Goal: Check status: Check status

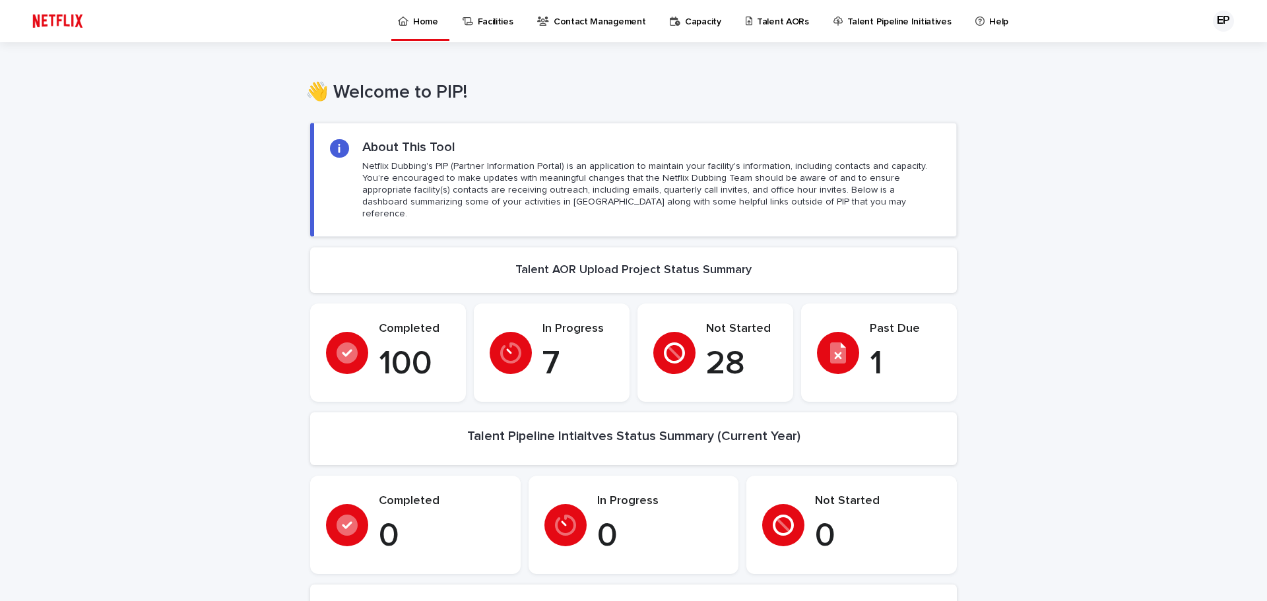
click at [690, 20] on p "Capacity" at bounding box center [703, 14] width 36 height 28
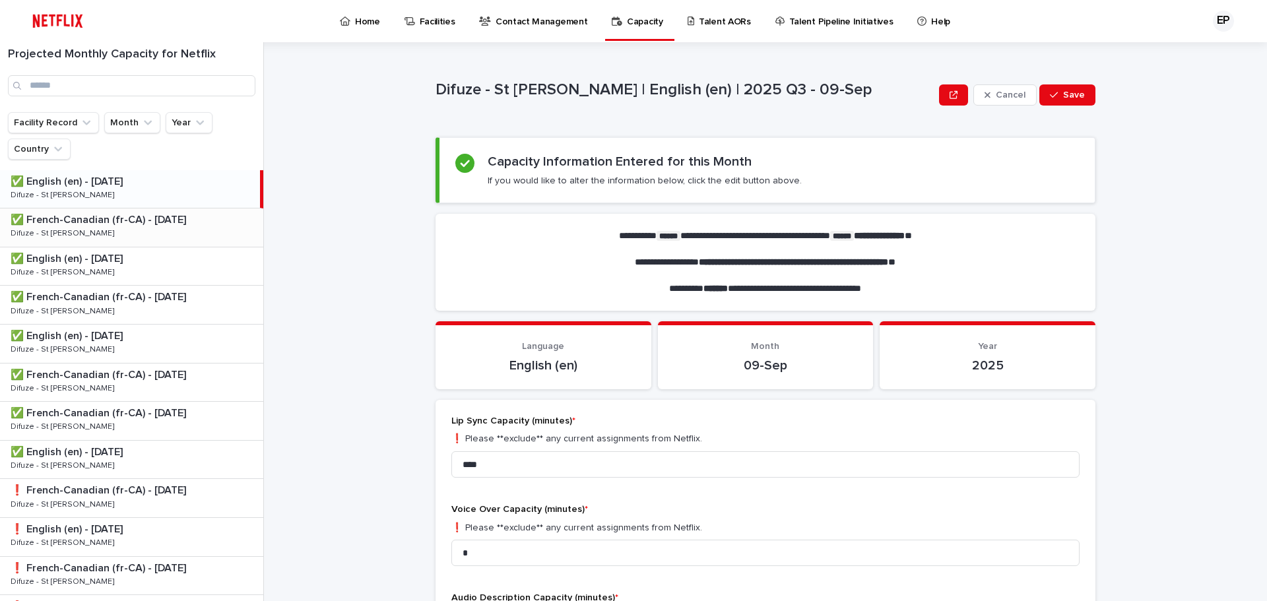
click at [112, 221] on p "✅ French-Canadian (fr-CA) - [DATE]" at bounding box center [100, 218] width 178 height 15
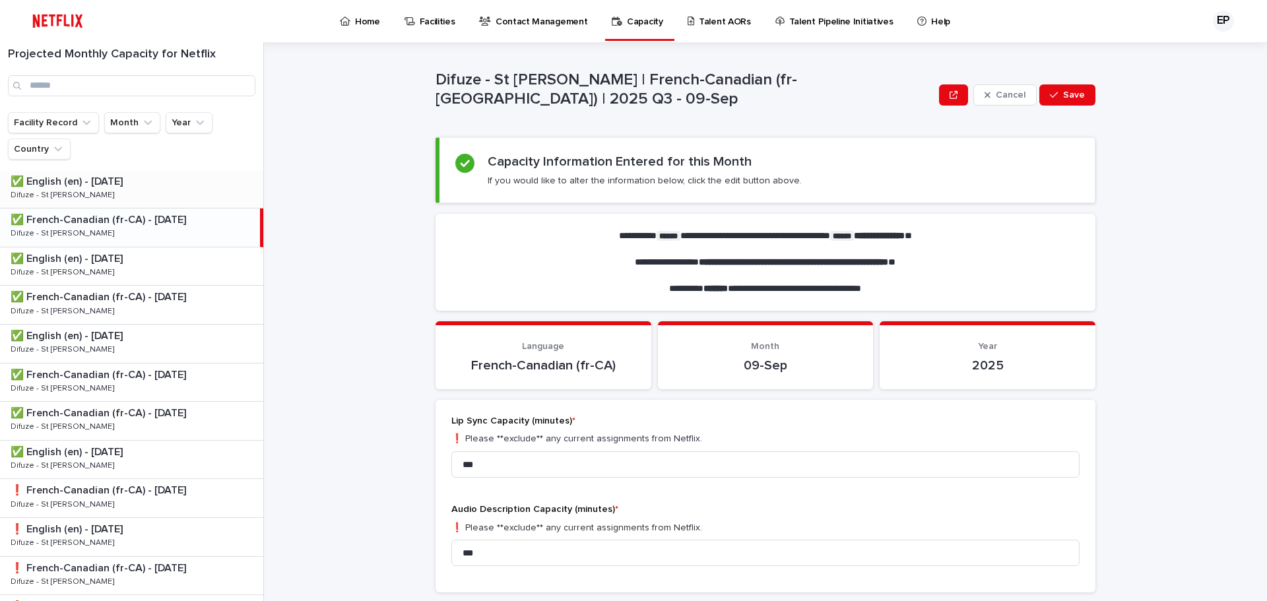
click at [105, 182] on p "✅ English (en) - [DATE]" at bounding box center [68, 180] width 115 height 15
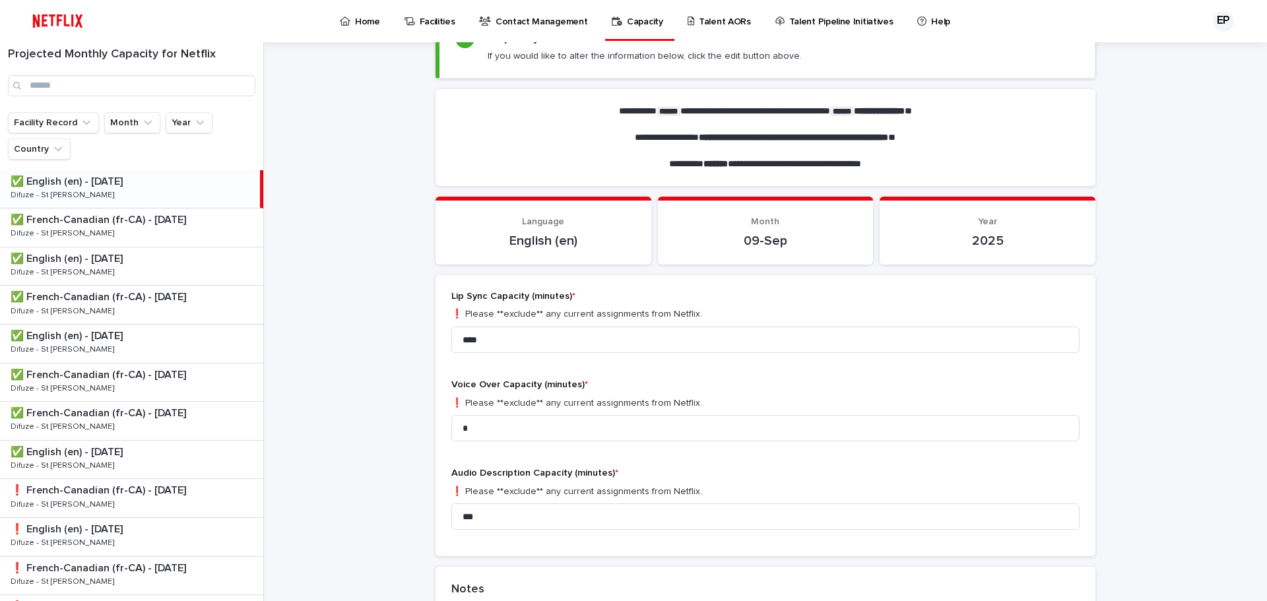
scroll to position [132, 0]
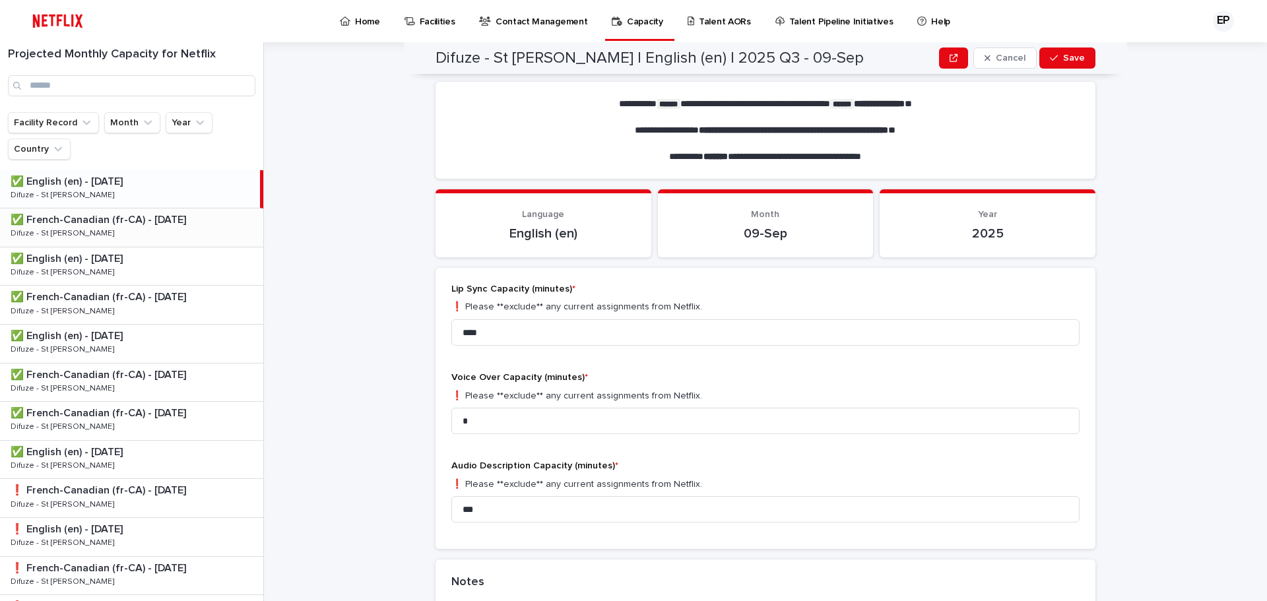
click at [110, 226] on p "✅ French-Canadian (fr-CA) - [DATE]" at bounding box center [100, 218] width 178 height 15
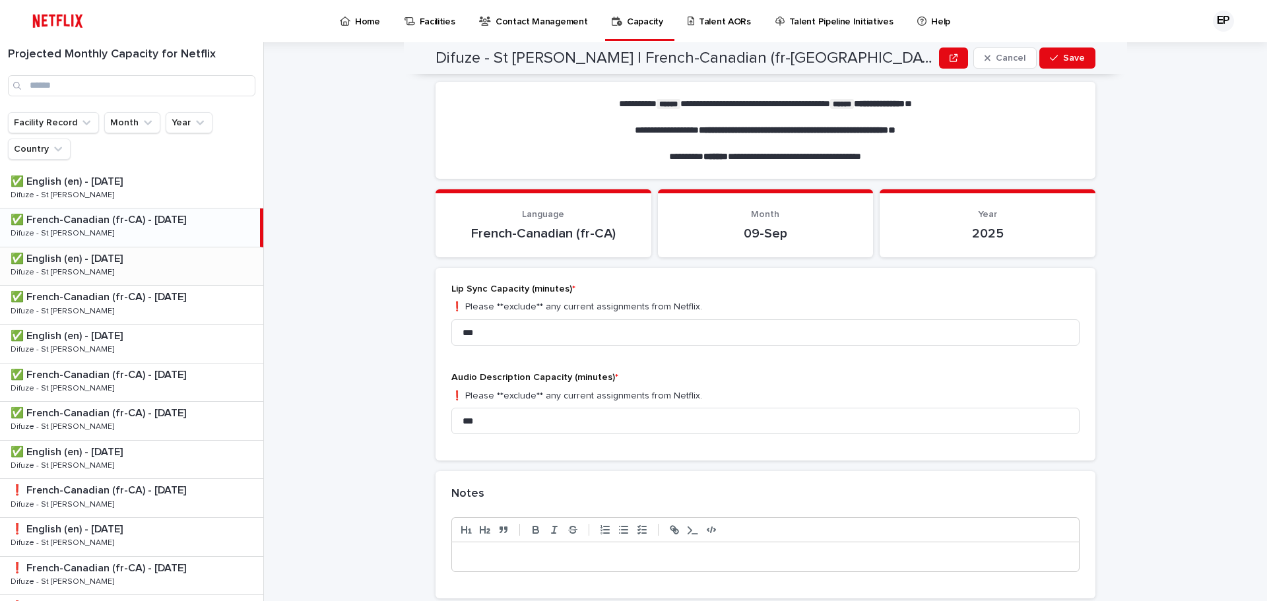
click at [94, 264] on p "✅ English (en) - [DATE]" at bounding box center [68, 257] width 115 height 15
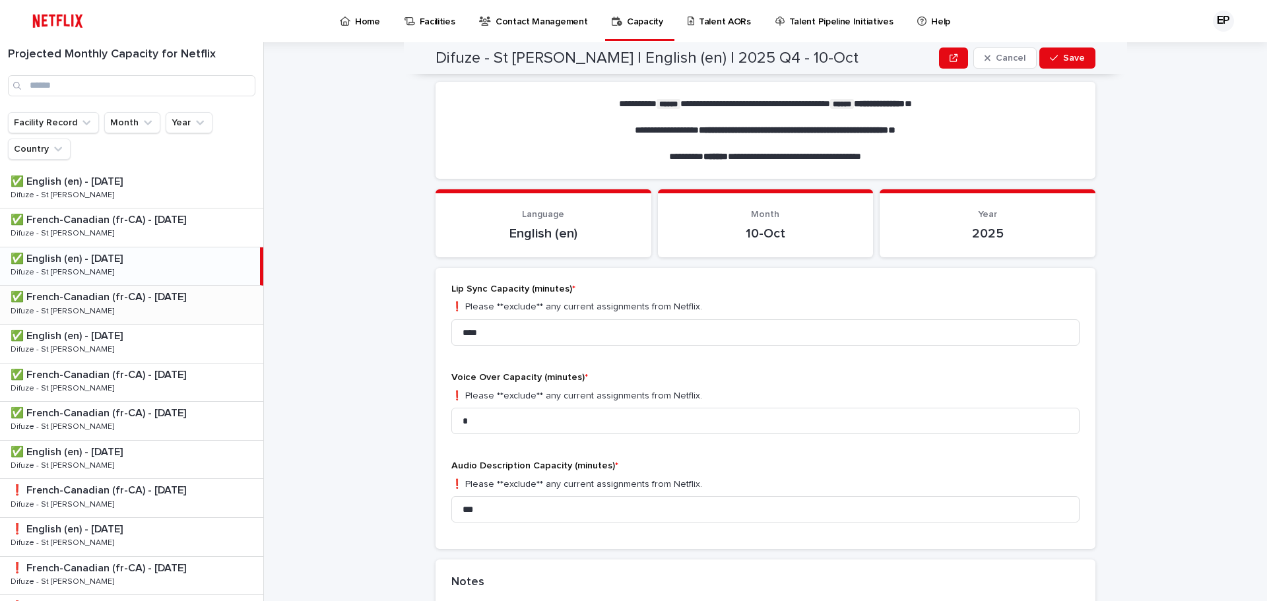
click at [100, 299] on p "✅ French-Canadian (fr-CA) - [DATE]" at bounding box center [100, 295] width 178 height 15
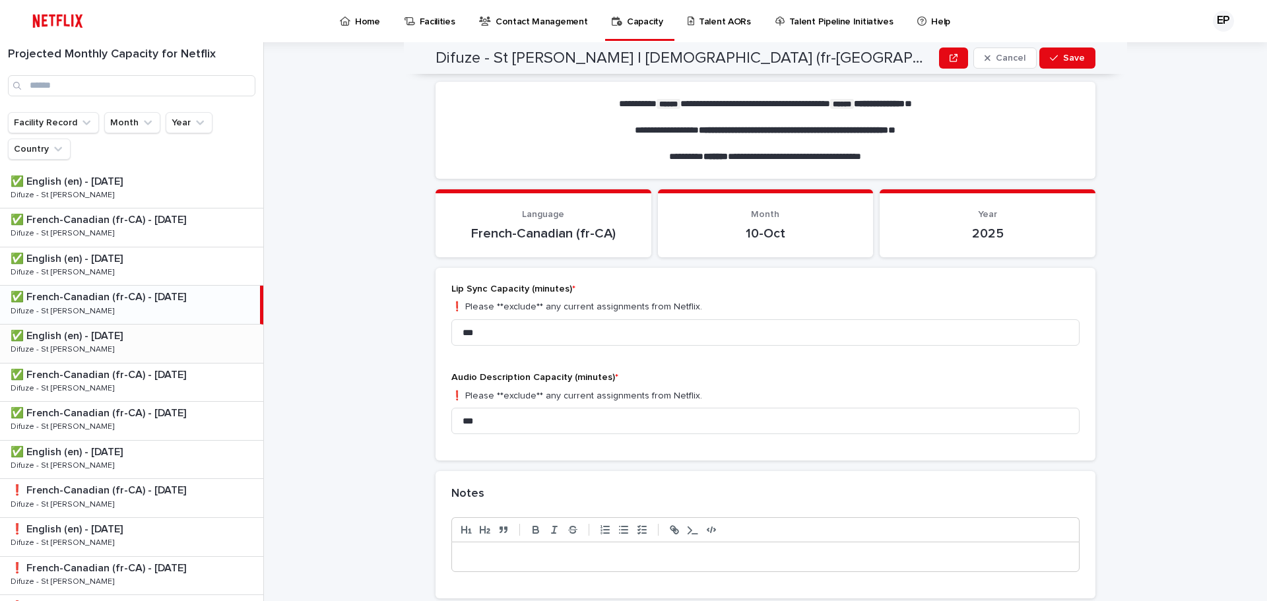
click at [104, 342] on p "✅ English (en) - [DATE]" at bounding box center [68, 334] width 115 height 15
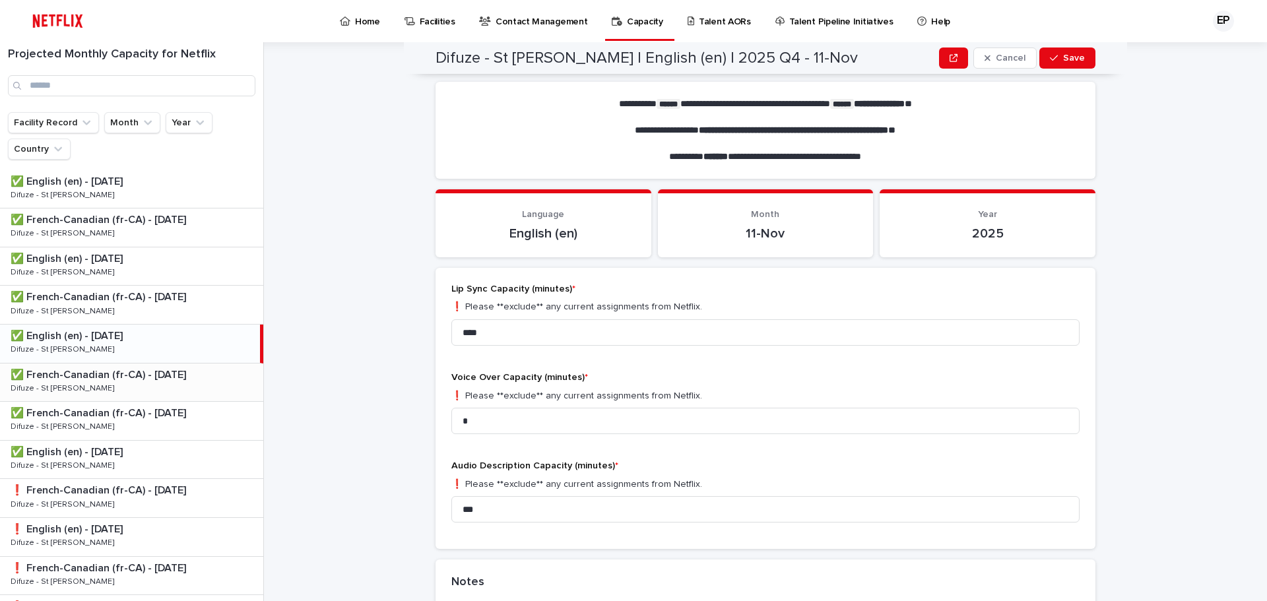
click at [108, 379] on p "✅ French-Canadian (fr-CA) - [DATE]" at bounding box center [100, 373] width 178 height 15
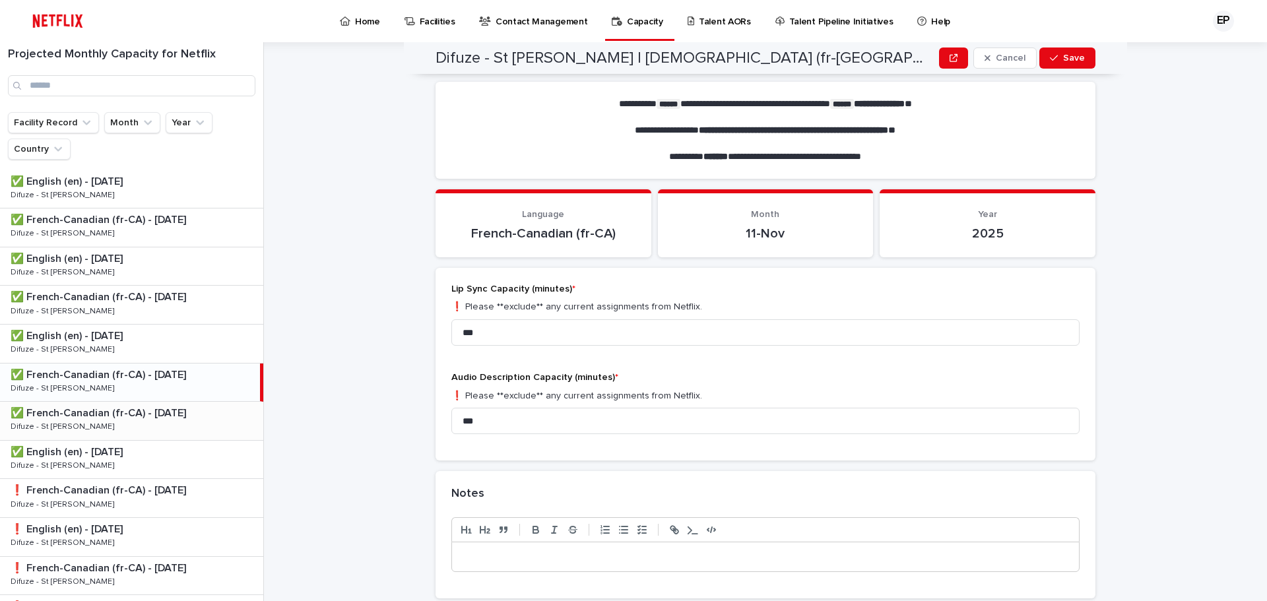
click at [104, 416] on p "✅ French-Canadian (fr-CA) - [DATE]" at bounding box center [100, 412] width 178 height 15
click at [104, 418] on p "✅ French-Canadian (fr-CA) - [DATE]" at bounding box center [100, 412] width 178 height 15
click at [98, 462] on div "✅ English (en) - [DATE] ✅ English (en) - [DATE] Difuze - [GEOGRAPHIC_DATA][PERS…" at bounding box center [131, 460] width 263 height 38
